Goal: Check status: Check status

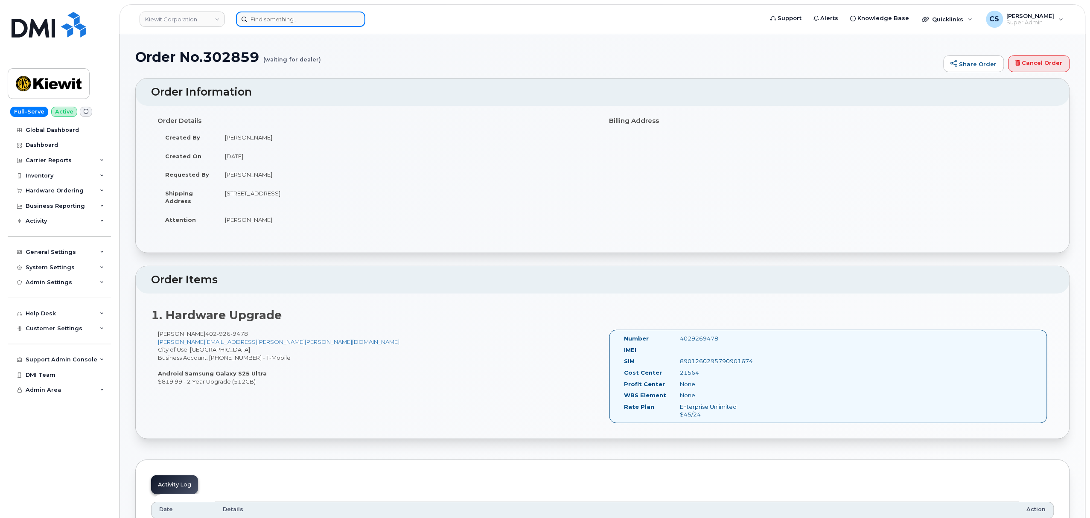
click at [311, 15] on input at bounding box center [300, 19] width 129 height 15
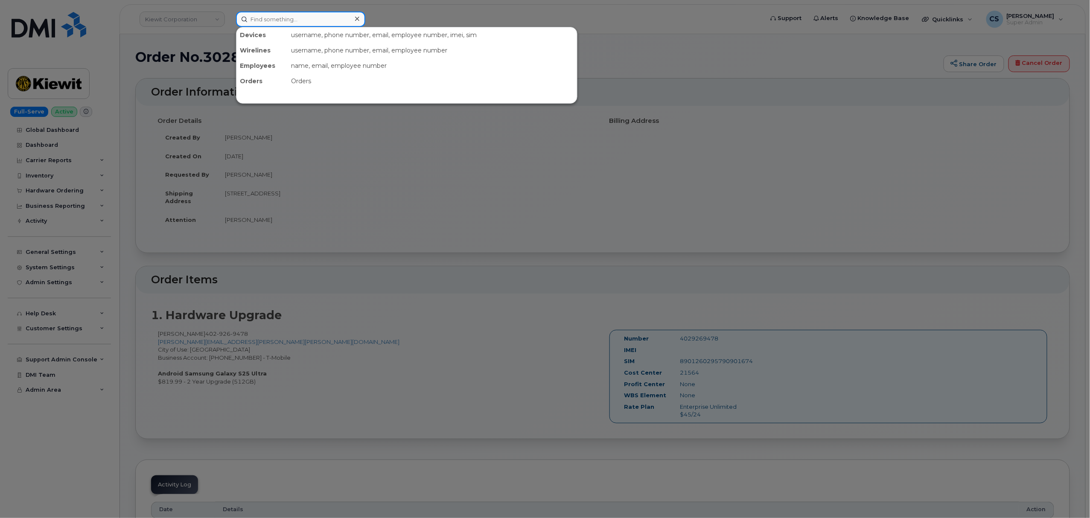
paste input "302735"
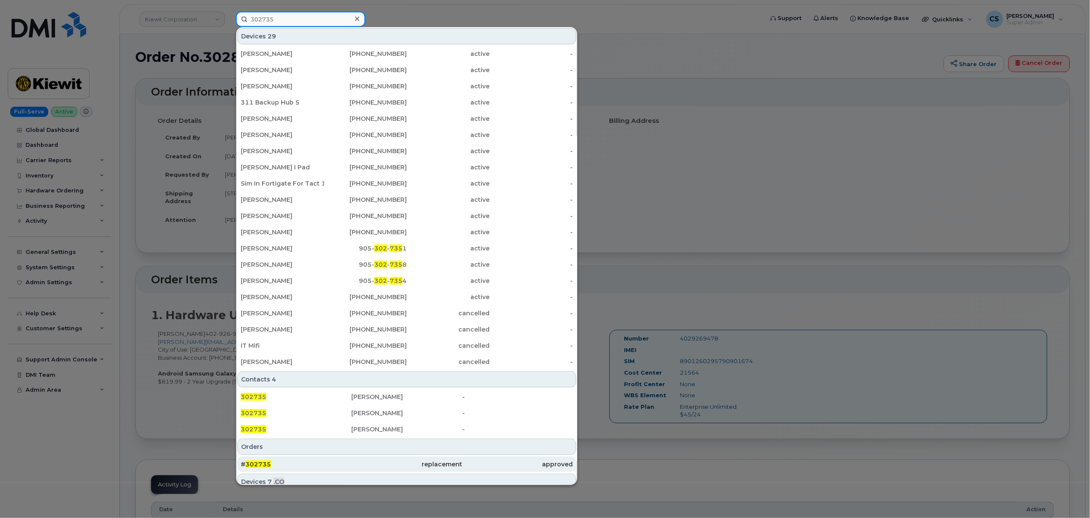
type input "302735"
click at [260, 466] on span "302735" at bounding box center [258, 464] width 26 height 8
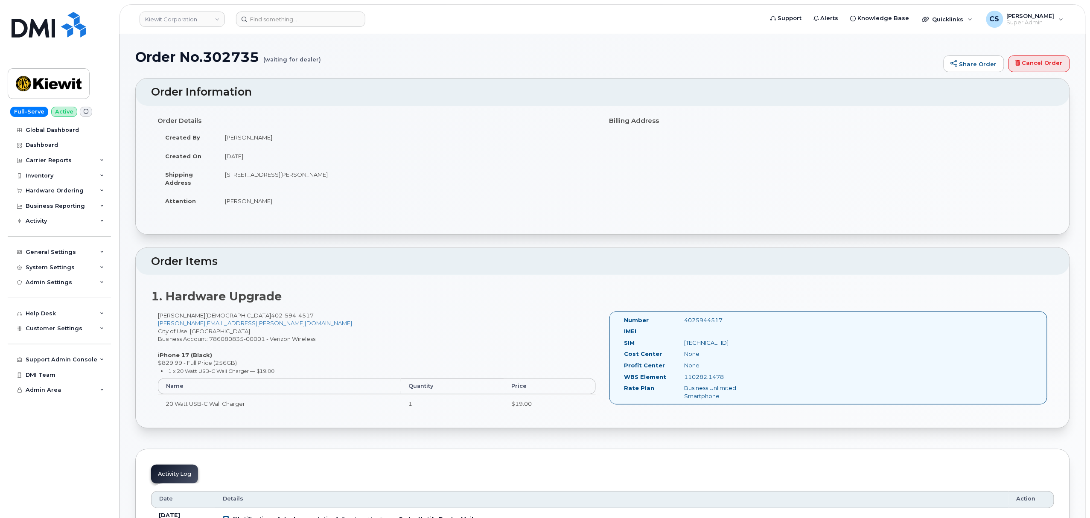
click at [700, 320] on div "4025944517" at bounding box center [720, 320] width 84 height 8
copy div "4025944517"
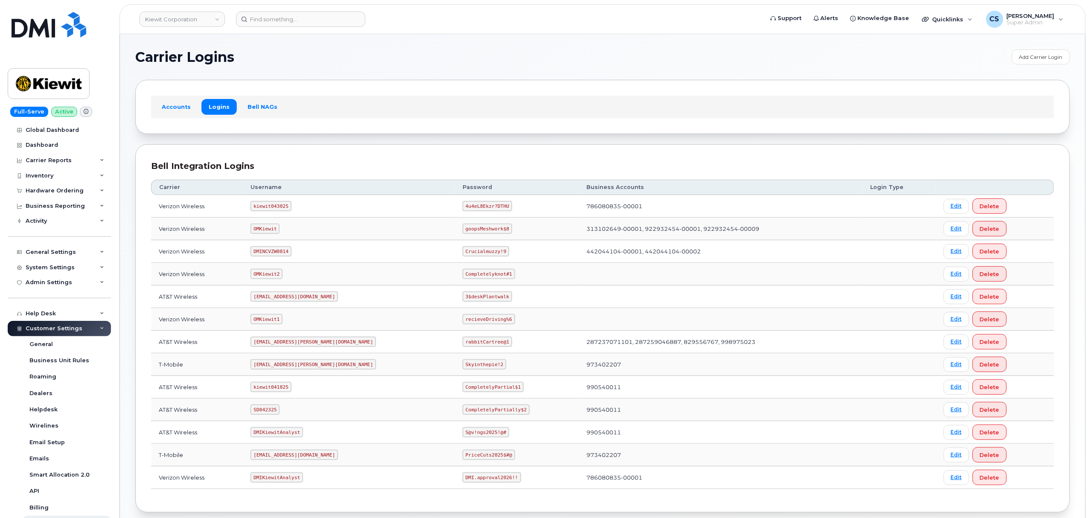
click at [291, 206] on code "kiewit043025" at bounding box center [270, 206] width 41 height 10
copy code "kiewit043025"
click at [463, 207] on code "4u4eL8Ekzr?DTHU" at bounding box center [487, 206] width 49 height 10
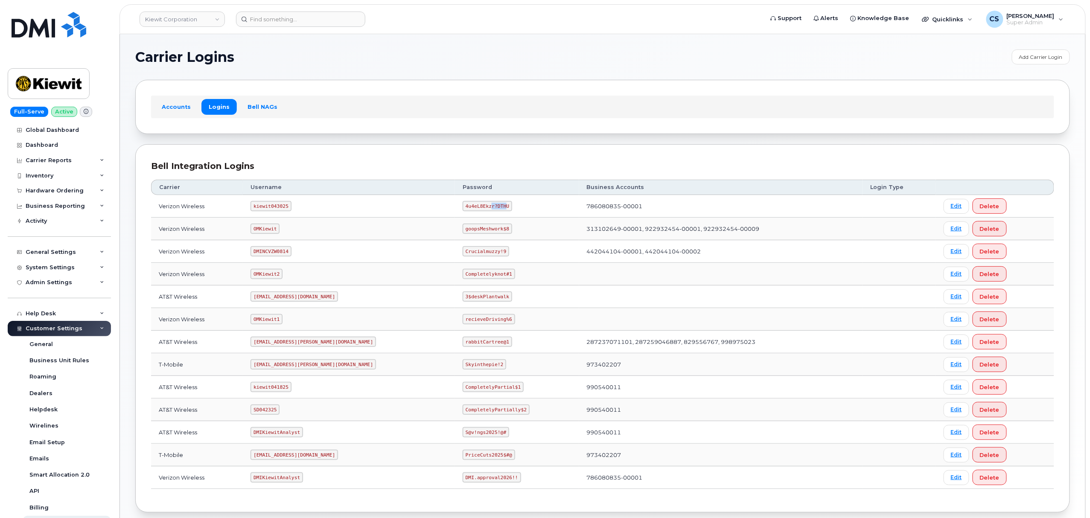
drag, startPoint x: 465, startPoint y: 207, endPoint x: 449, endPoint y: 210, distance: 15.7
click at [463, 210] on code "4u4eL8Ekzr?DTHU" at bounding box center [487, 206] width 49 height 10
drag, startPoint x: 466, startPoint y: 206, endPoint x: 428, endPoint y: 205, distance: 38.4
click at [463, 205] on code "4u4eL8Ekzr?DTHU" at bounding box center [487, 206] width 49 height 10
copy code "4u4eL8Ekzr?DTHU"
